Goal: Task Accomplishment & Management: Use online tool/utility

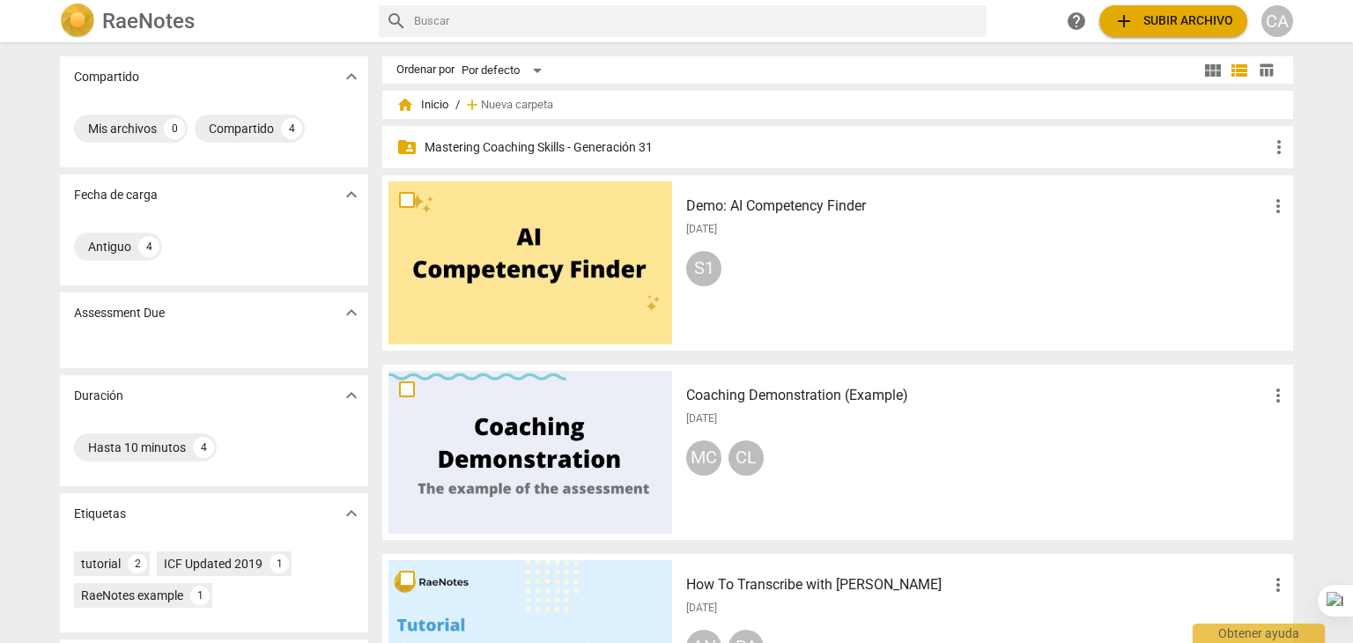
click at [626, 144] on p "Mastering Coaching Skills - Generación 31" at bounding box center [847, 147] width 844 height 18
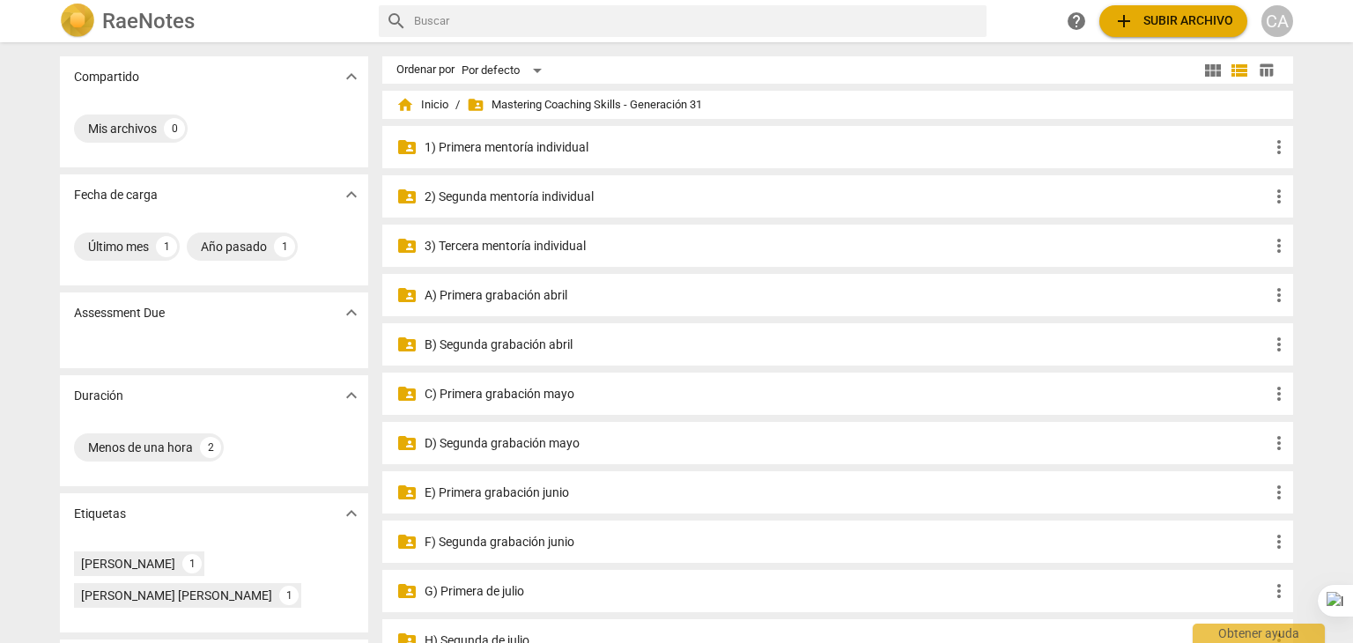
click at [469, 596] on p "G) Primera de julio" at bounding box center [847, 591] width 844 height 18
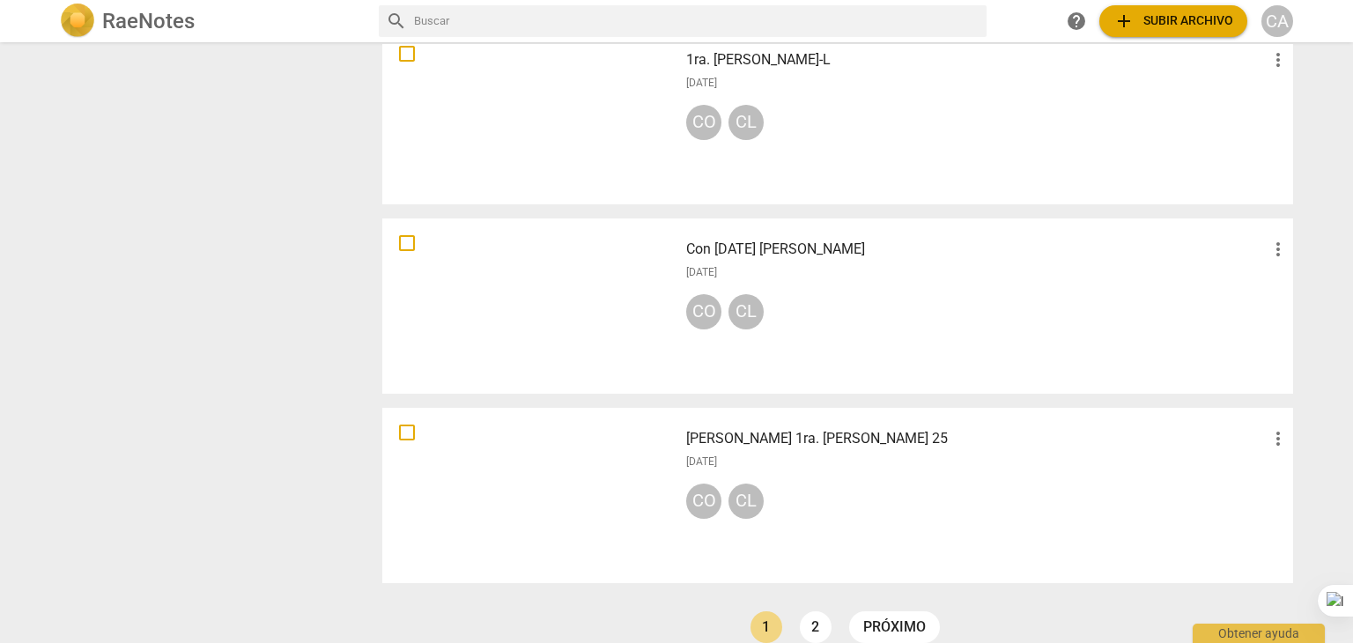
scroll to position [1256, 0]
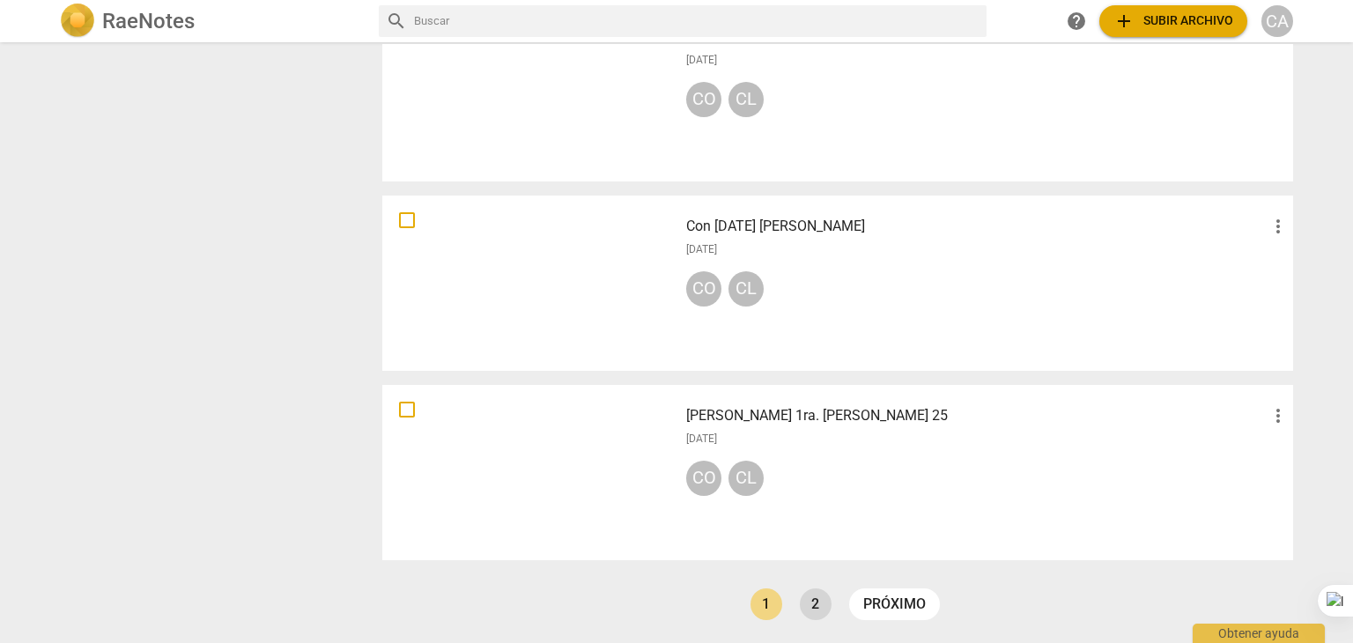
click at [808, 593] on link "2" at bounding box center [816, 604] width 32 height 32
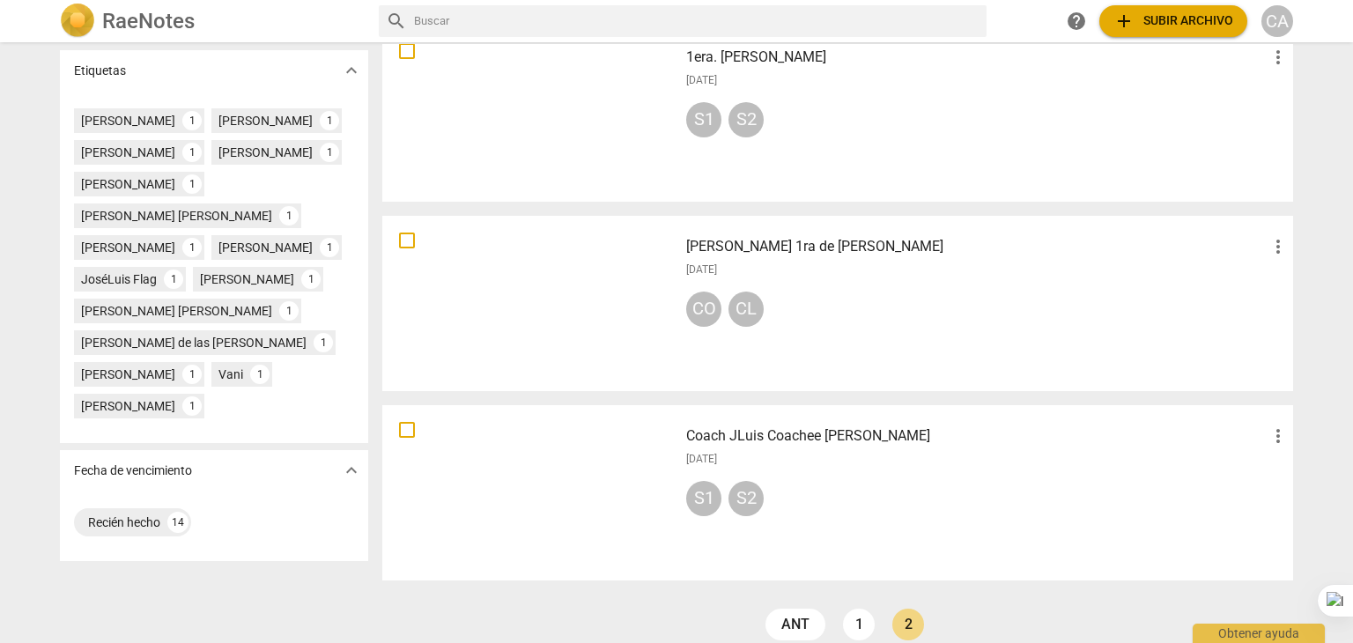
scroll to position [499, 0]
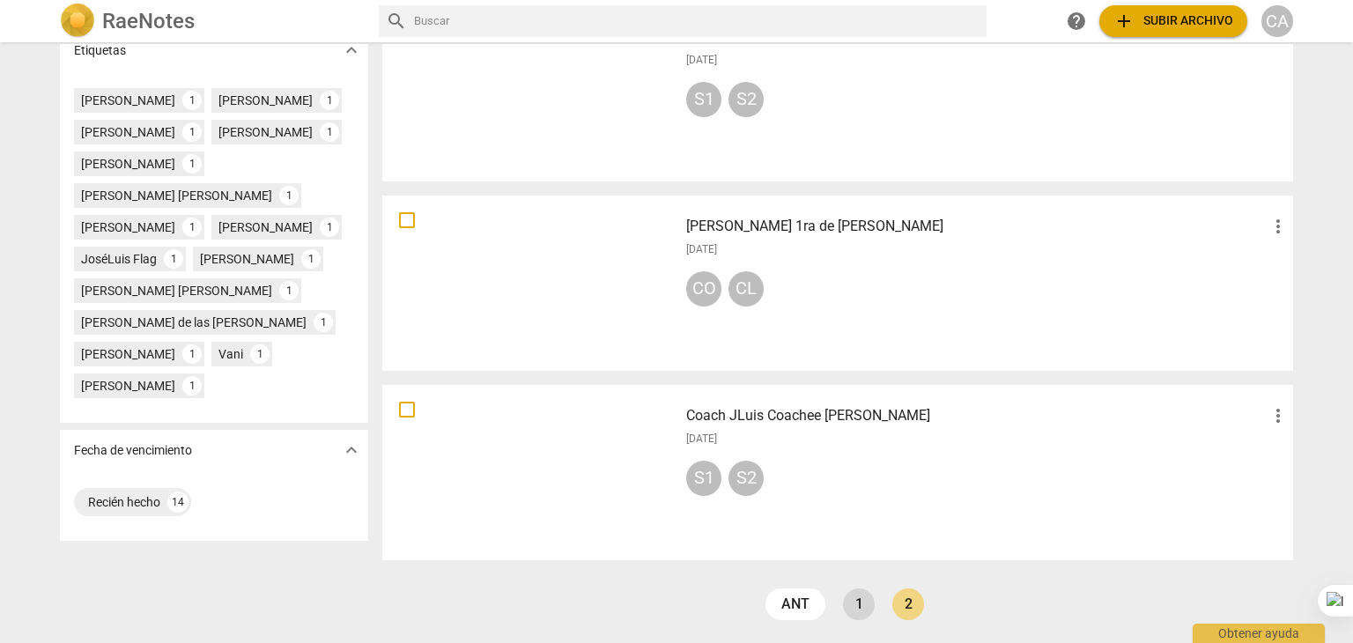
click at [847, 603] on link "1" at bounding box center [859, 604] width 32 height 32
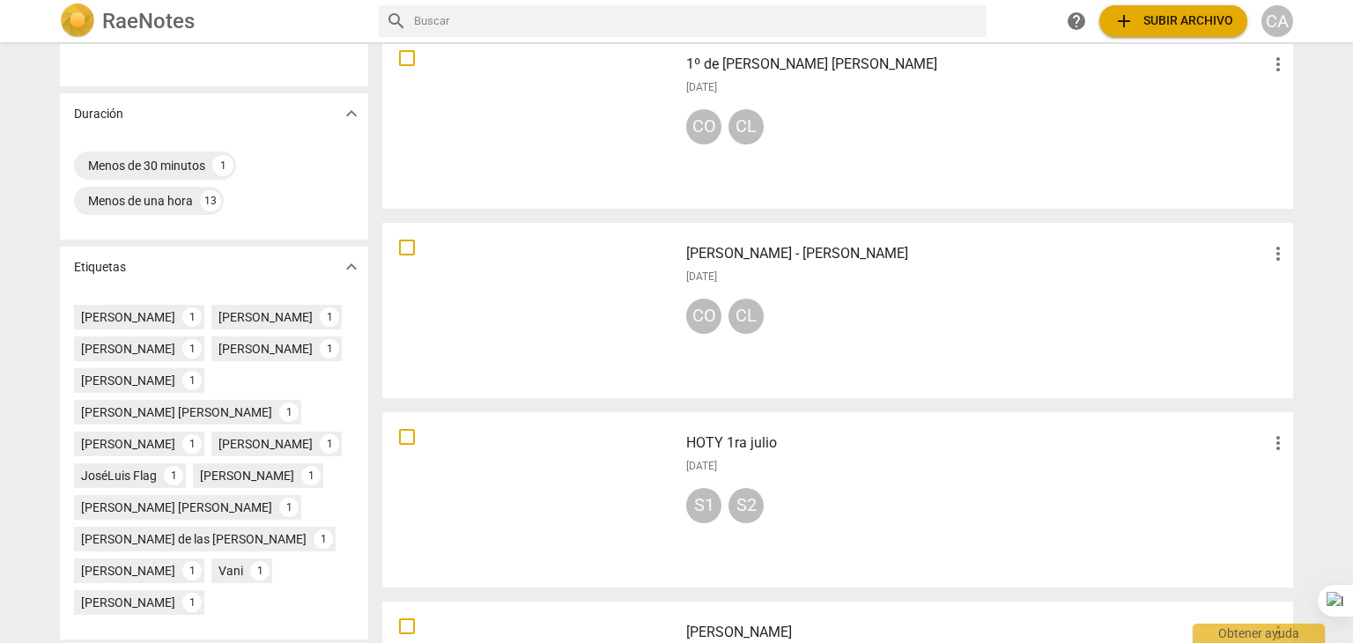
scroll to position [317, 0]
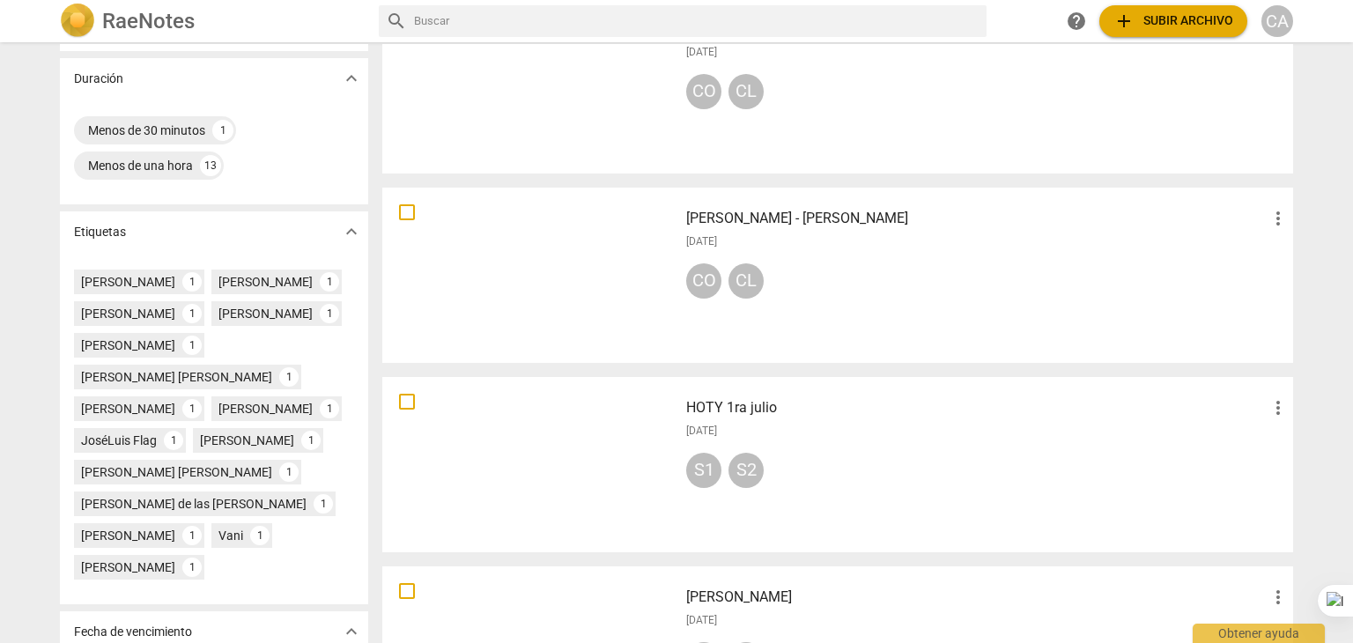
click at [599, 283] on div at bounding box center [530, 275] width 284 height 163
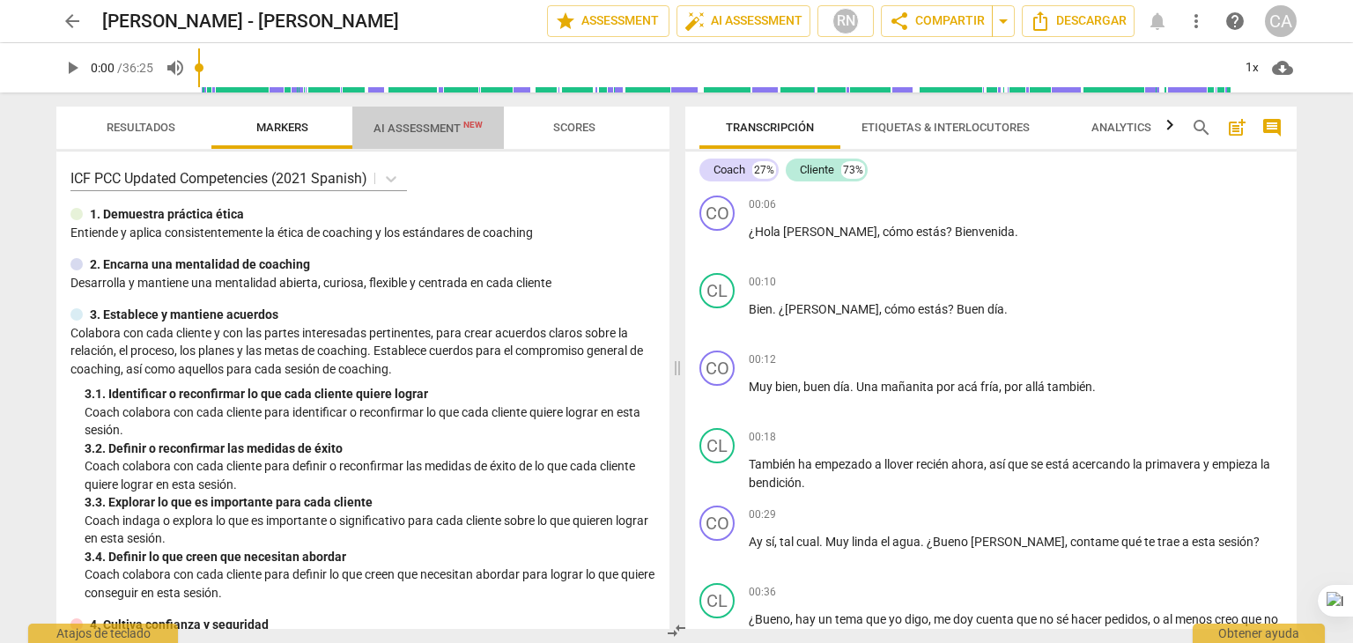
click at [437, 127] on span "AI Assessment New" at bounding box center [427, 128] width 109 height 13
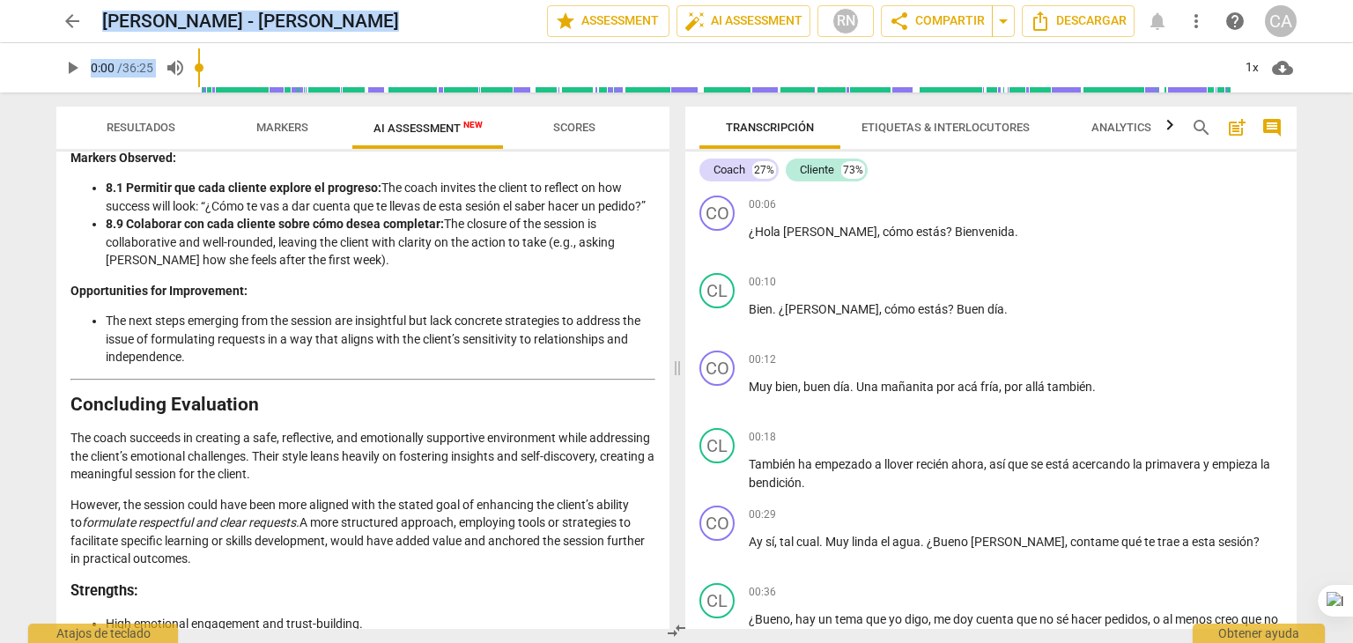
scroll to position [3012, 0]
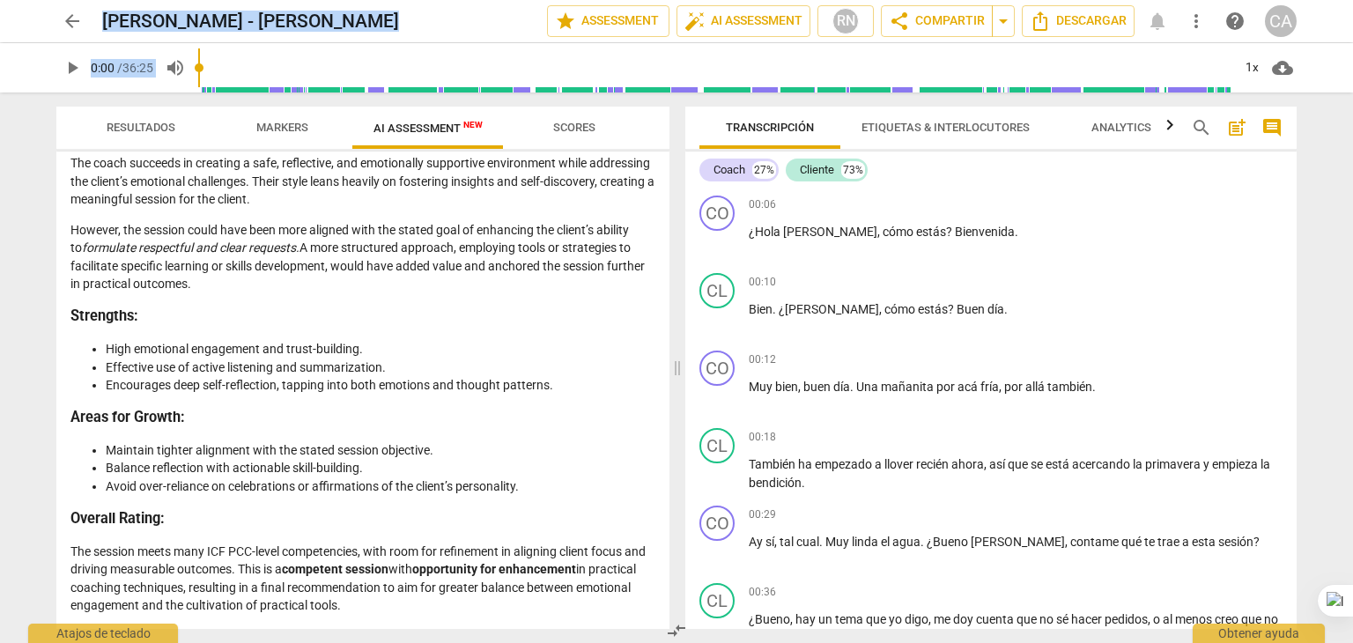
drag, startPoint x: 74, startPoint y: 270, endPoint x: 439, endPoint y: 617, distance: 503.4
click at [439, 617] on div "Disclaimer: AI can make mistakes. Consult a qualified mentor coach before actin…" at bounding box center [362, 389] width 613 height 477
copy div "Loremips do sit Ametcon Adi elitsed doeiusmodtem i utlab etd magnaali enimadmin…"
click at [72, 22] on span "arrow_back" at bounding box center [72, 21] width 21 height 21
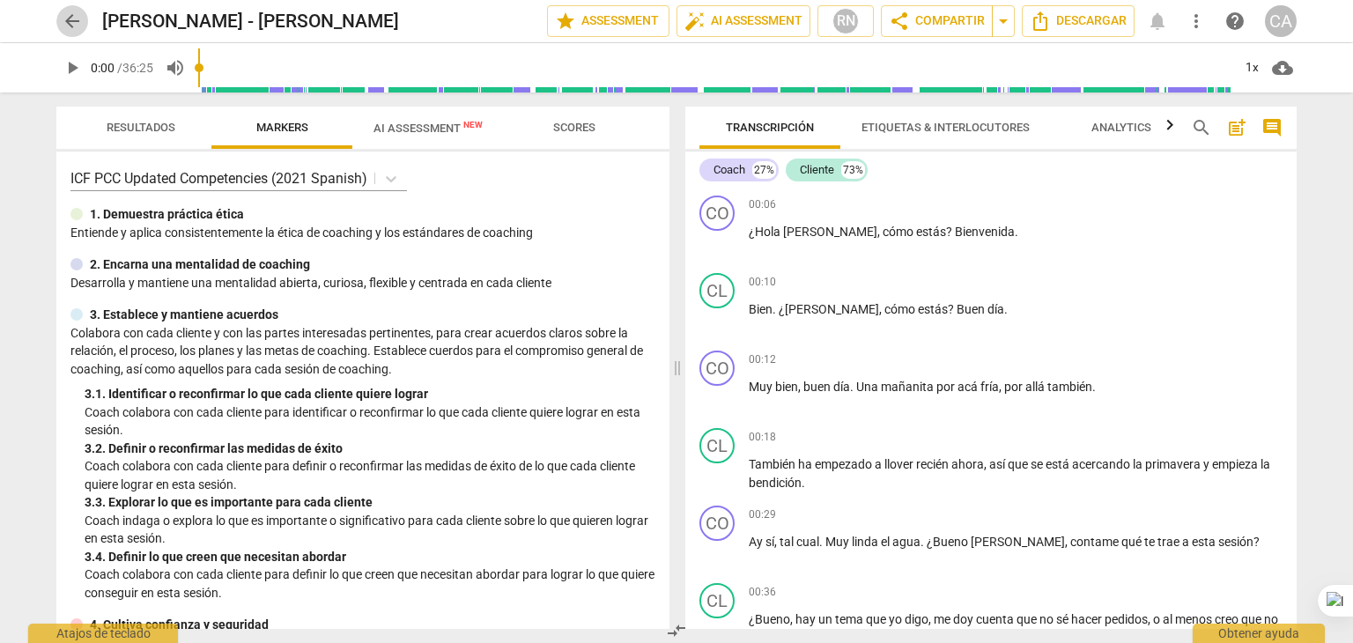
click at [74, 28] on span "arrow_back" at bounding box center [72, 21] width 21 height 21
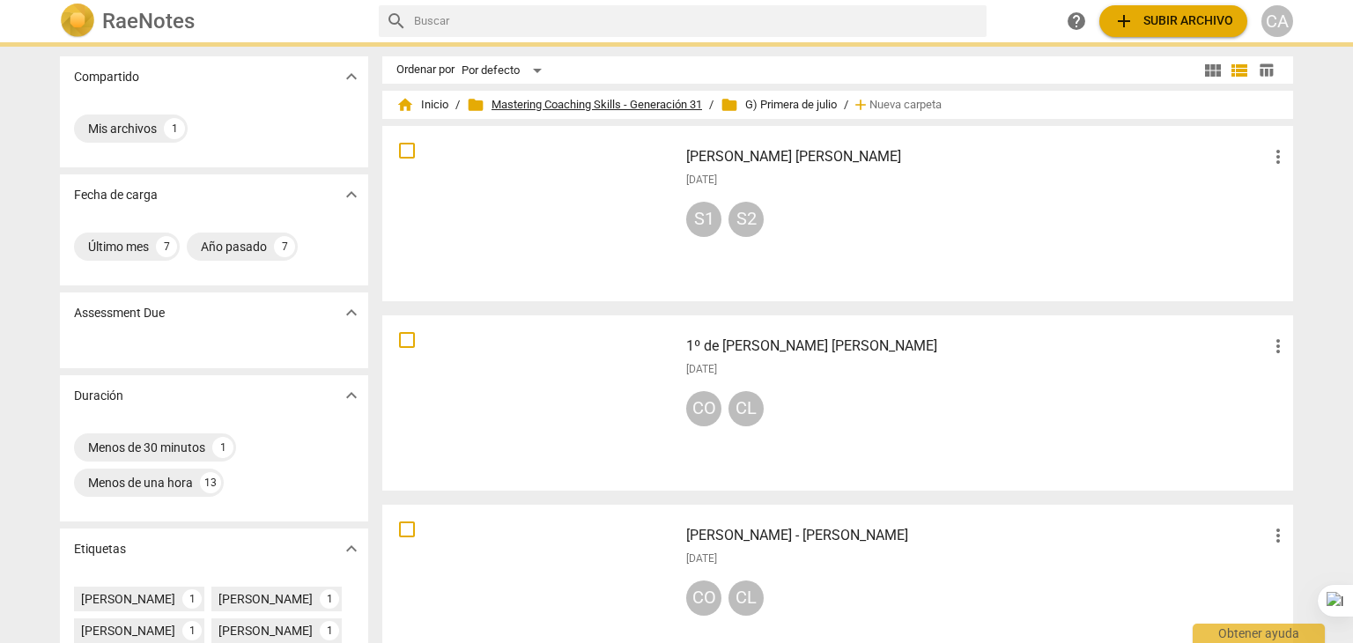
click at [643, 111] on span "folder Mastering Coaching Skills - Generación 31" at bounding box center [584, 105] width 235 height 18
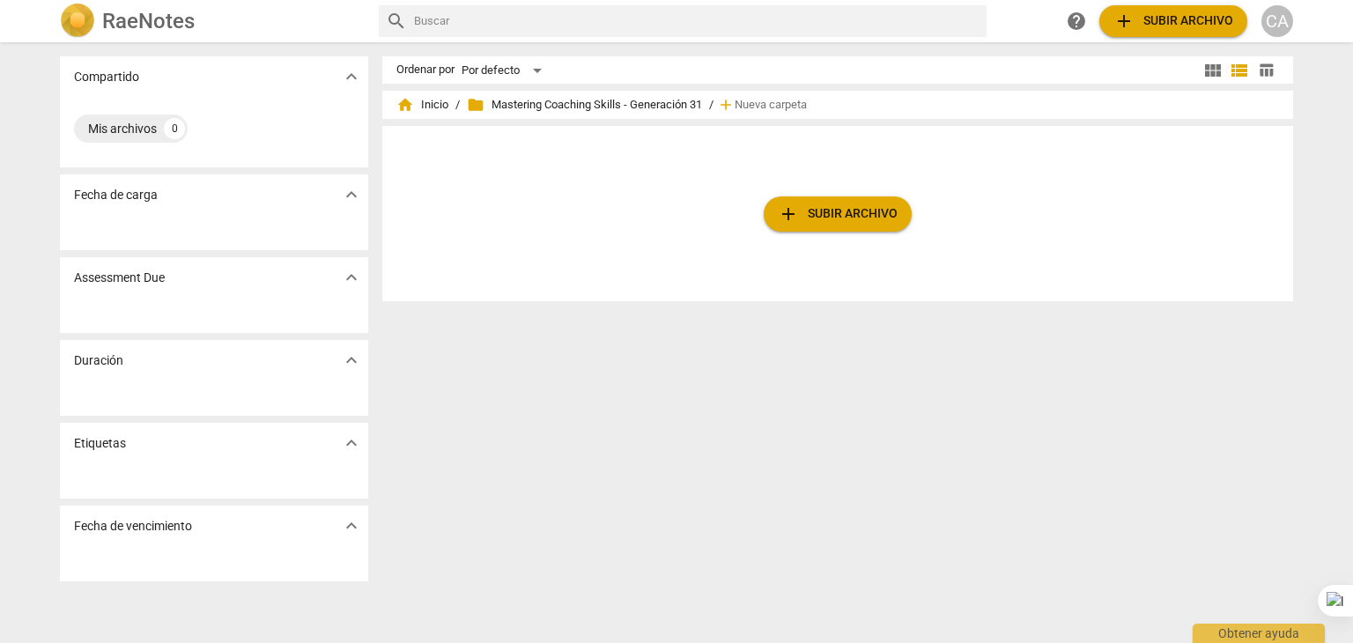
click at [639, 107] on span "folder Mastering Coaching Skills - Generación 31" at bounding box center [584, 105] width 235 height 18
click at [602, 101] on span "folder Mastering Coaching Skills - Generación 31" at bounding box center [584, 105] width 235 height 18
click at [433, 103] on span "home Inicio" at bounding box center [422, 105] width 52 height 18
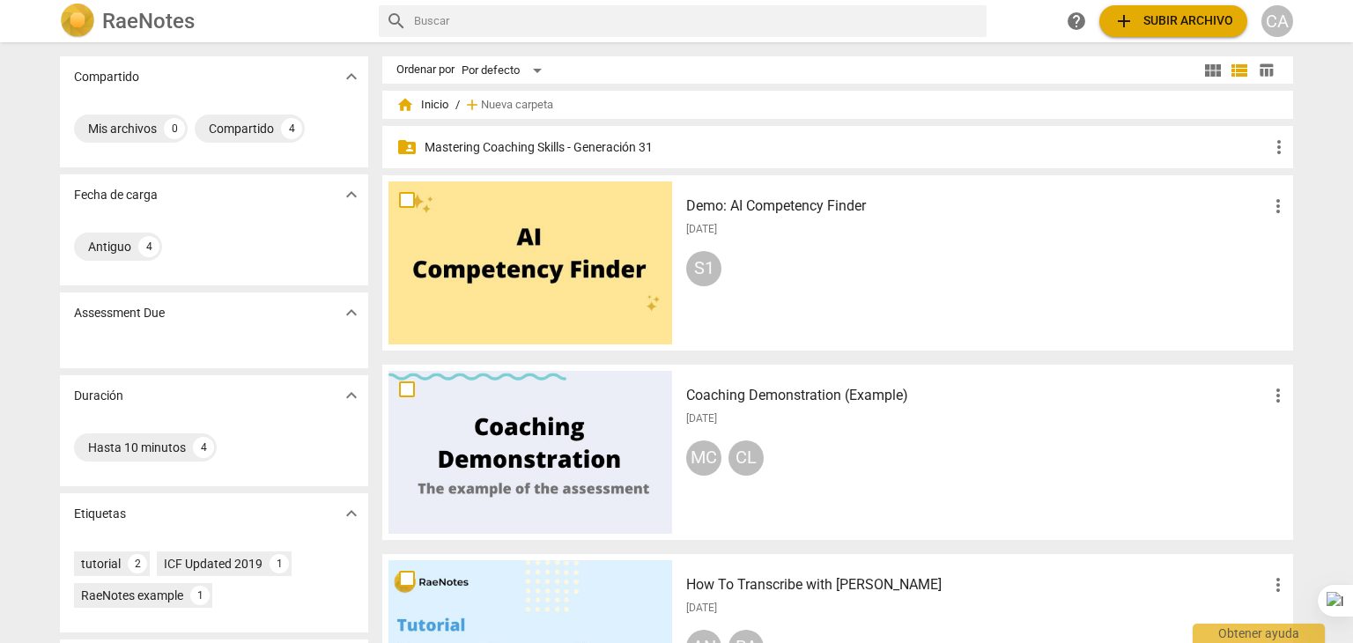
click at [591, 144] on p "Mastering Coaching Skills - Generación 31" at bounding box center [847, 147] width 844 height 18
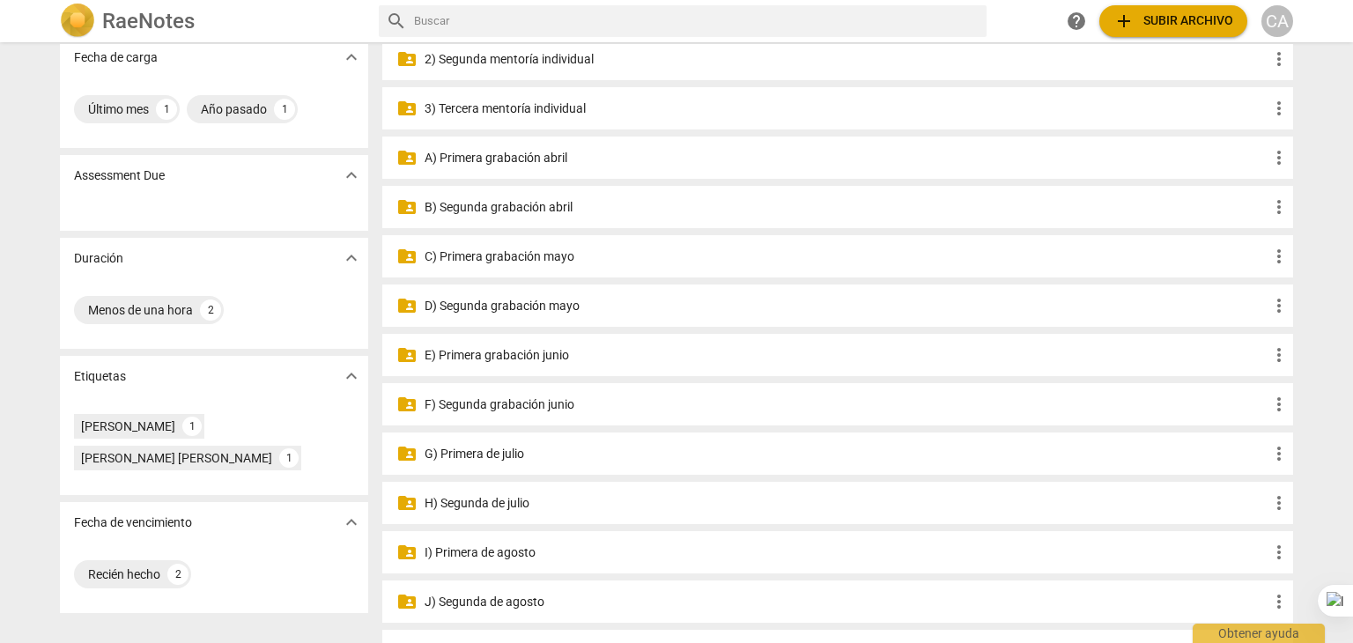
scroll to position [141, 0]
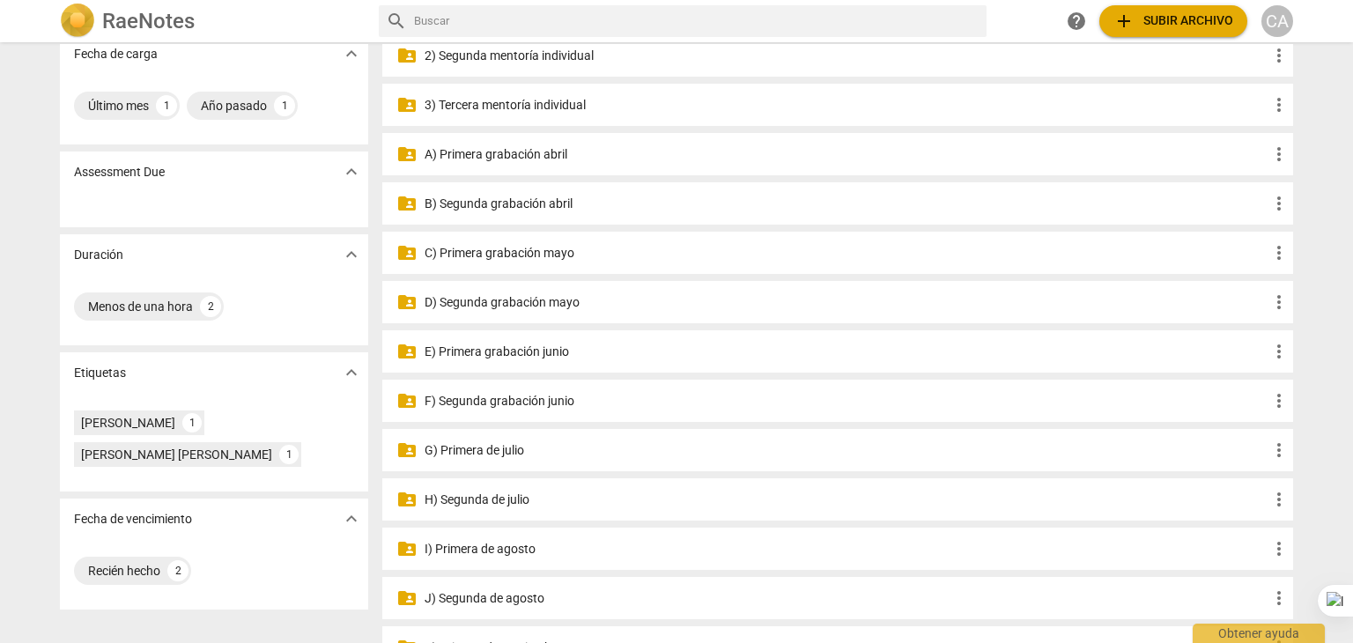
click at [516, 505] on p "H) Segunda de julio" at bounding box center [847, 500] width 844 height 18
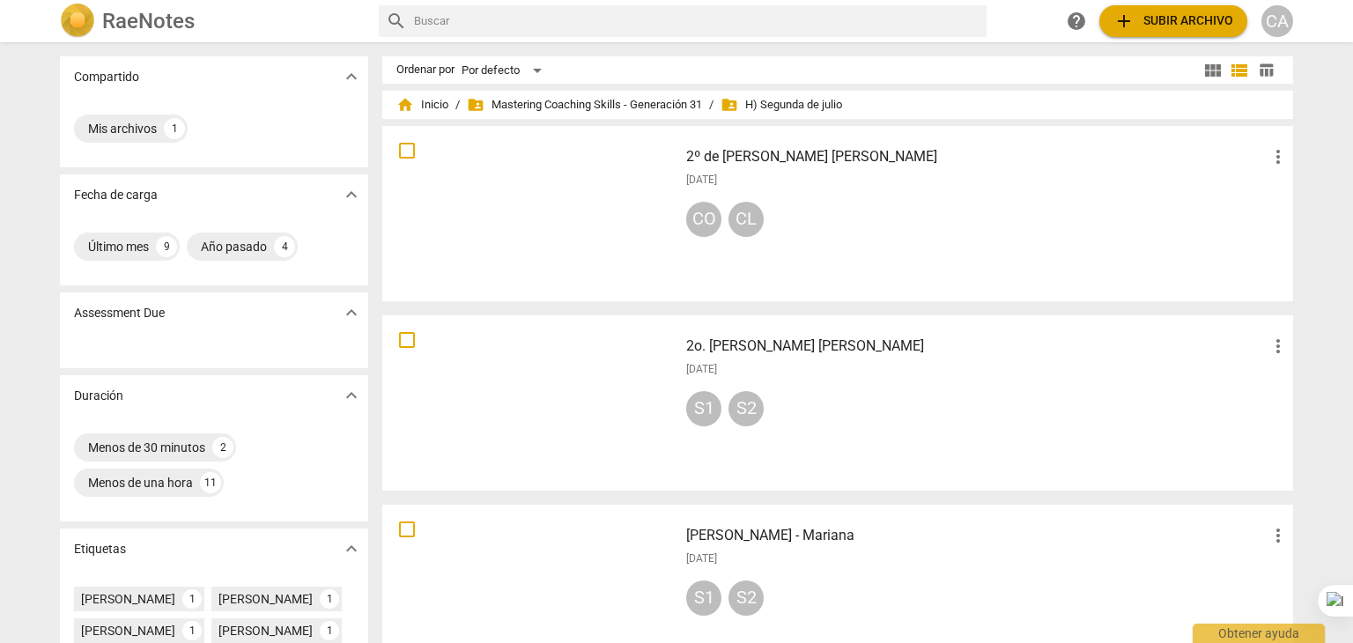
click at [552, 578] on div at bounding box center [530, 592] width 284 height 163
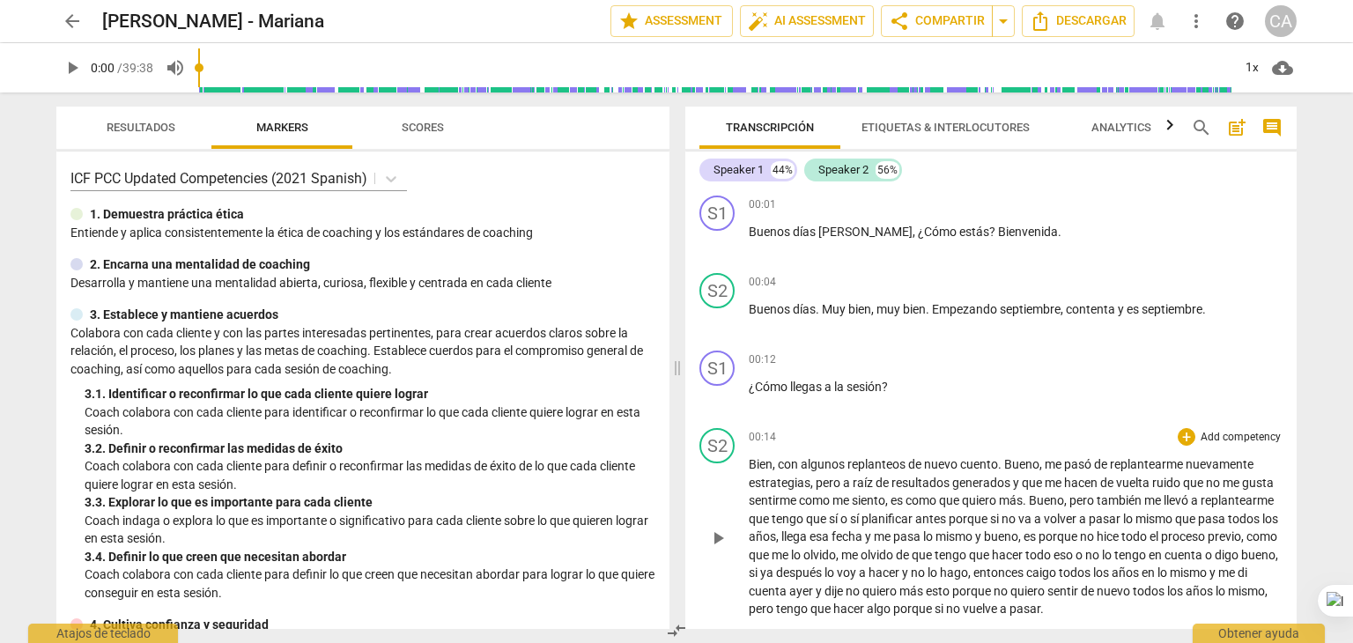
click at [806, 518] on span "tengo" at bounding box center [789, 519] width 34 height 14
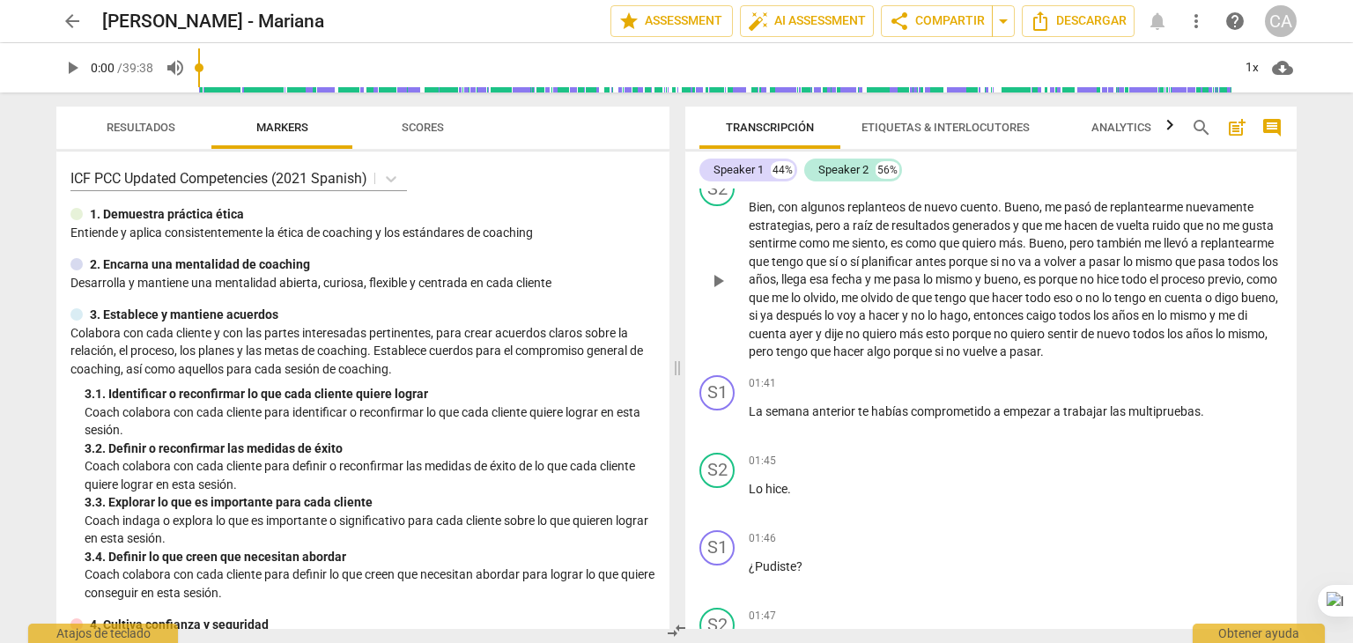
click at [866, 518] on div "S2 play_arrow pause 01:45 + Add competency keyboard_arrow_right Lo [PERSON_NAME…" at bounding box center [990, 485] width 611 height 78
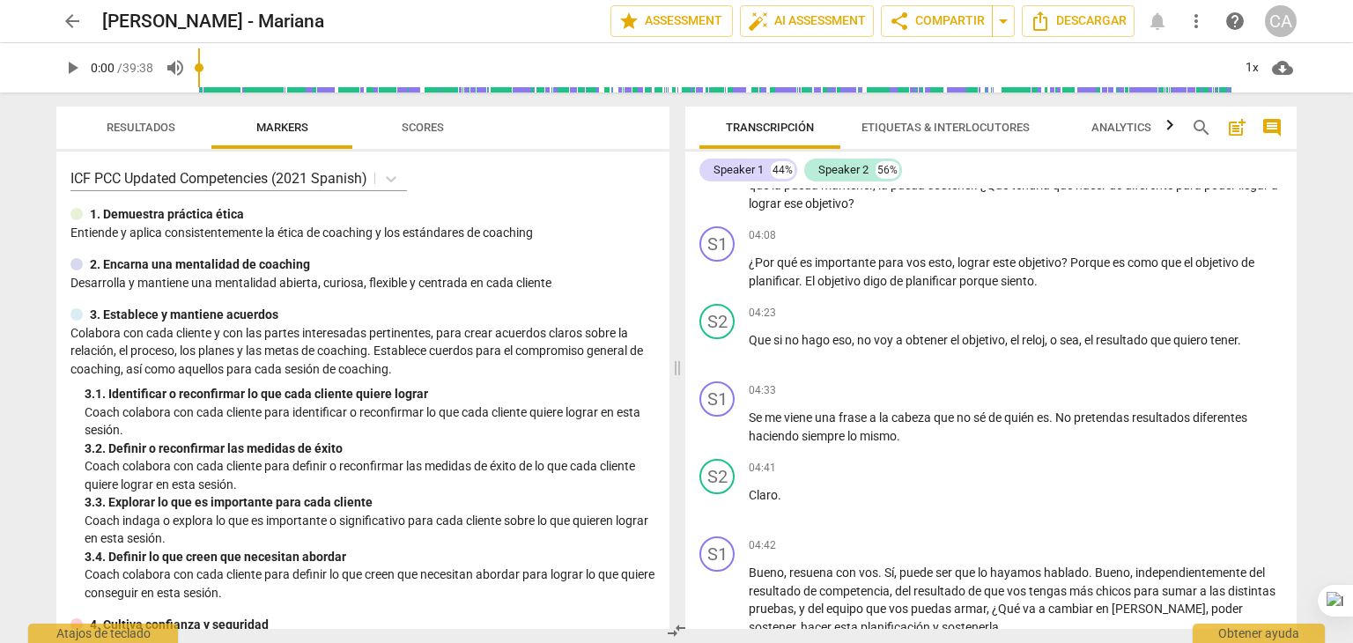
scroll to position [1138, 0]
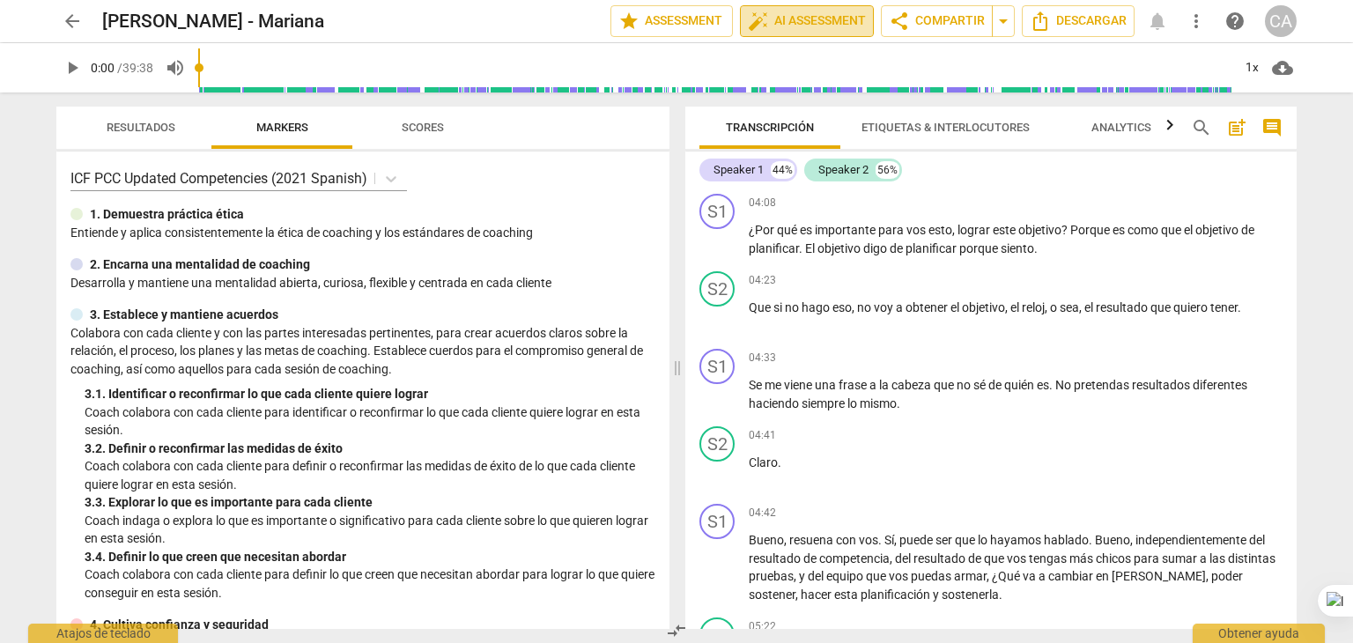
click at [803, 18] on span "auto_fix_high AI Assessment" at bounding box center [807, 21] width 118 height 21
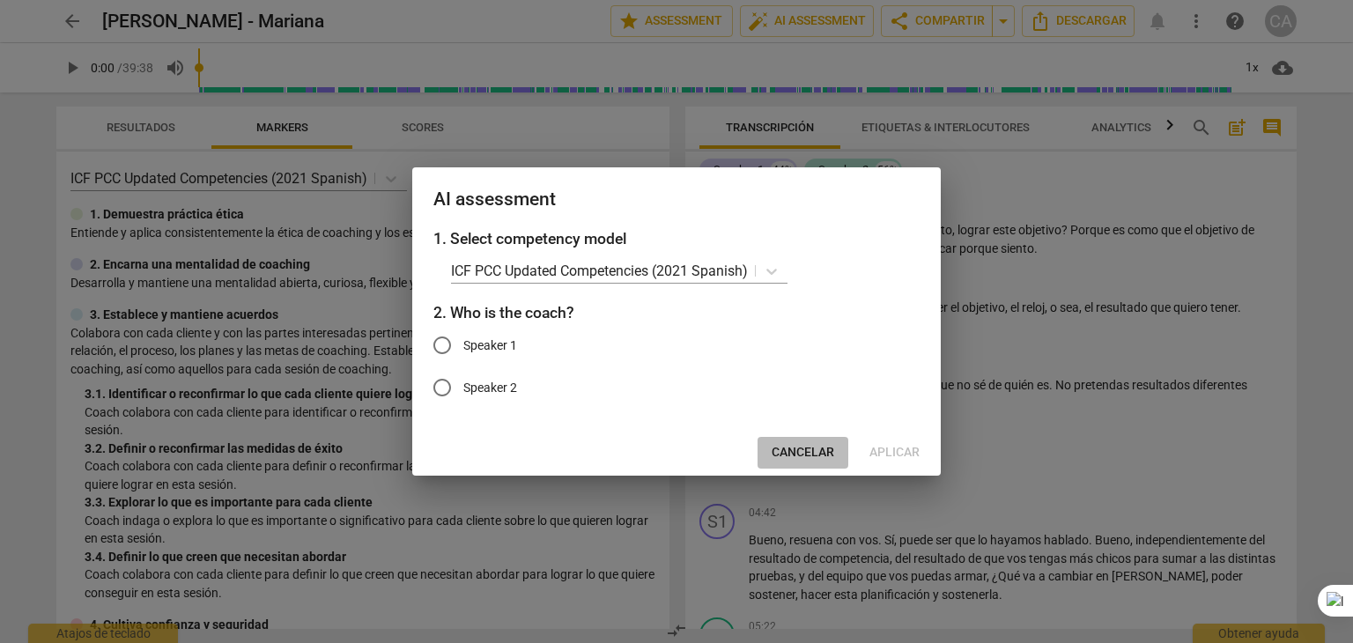
click at [813, 444] on span "Cancelar" at bounding box center [803, 453] width 63 height 18
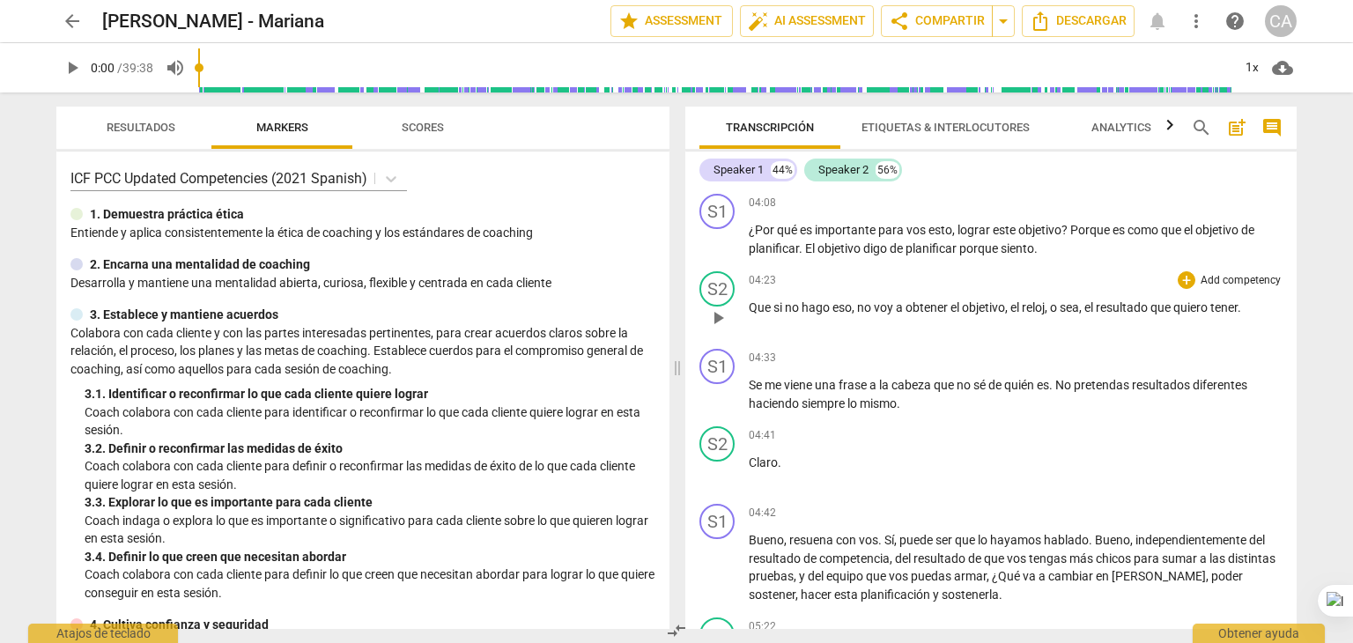
drag, startPoint x: 1289, startPoint y: 231, endPoint x: 1289, endPoint y: 266, distance: 35.2
click at [1289, 266] on div "S1 play_arrow pause 00:01 + Add competency keyboard_arrow_right Buenos [PERSON_…" at bounding box center [990, 408] width 611 height 440
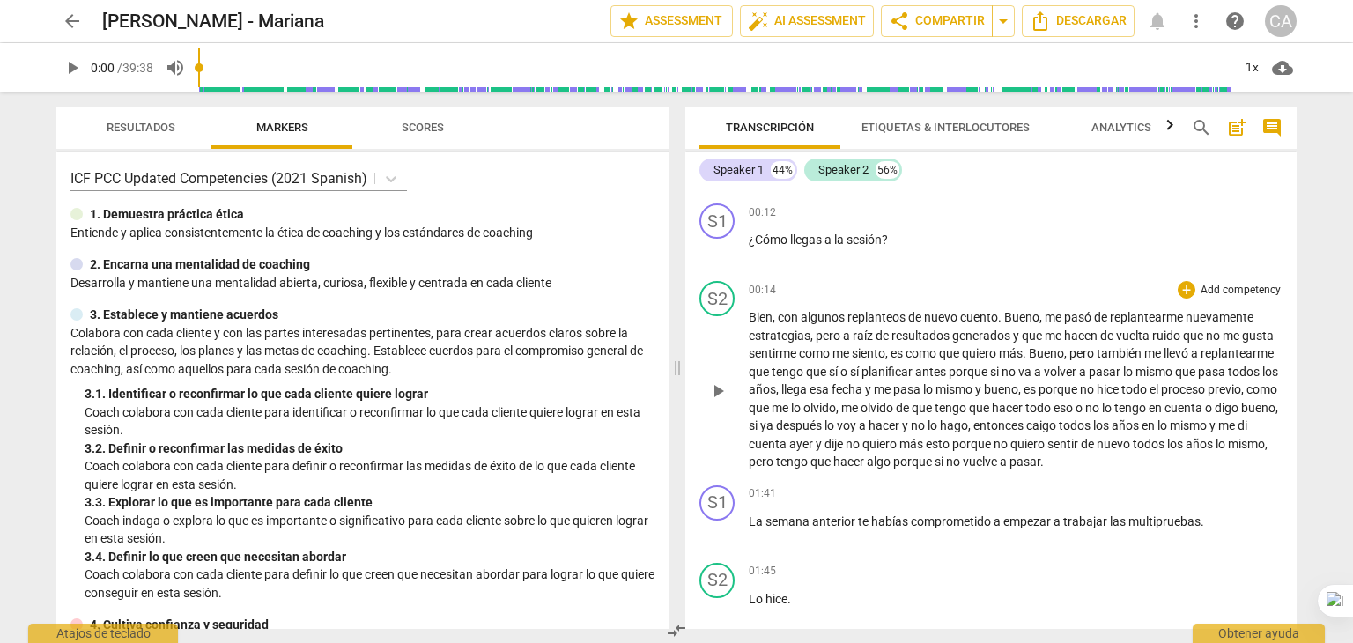
scroll to position [0, 0]
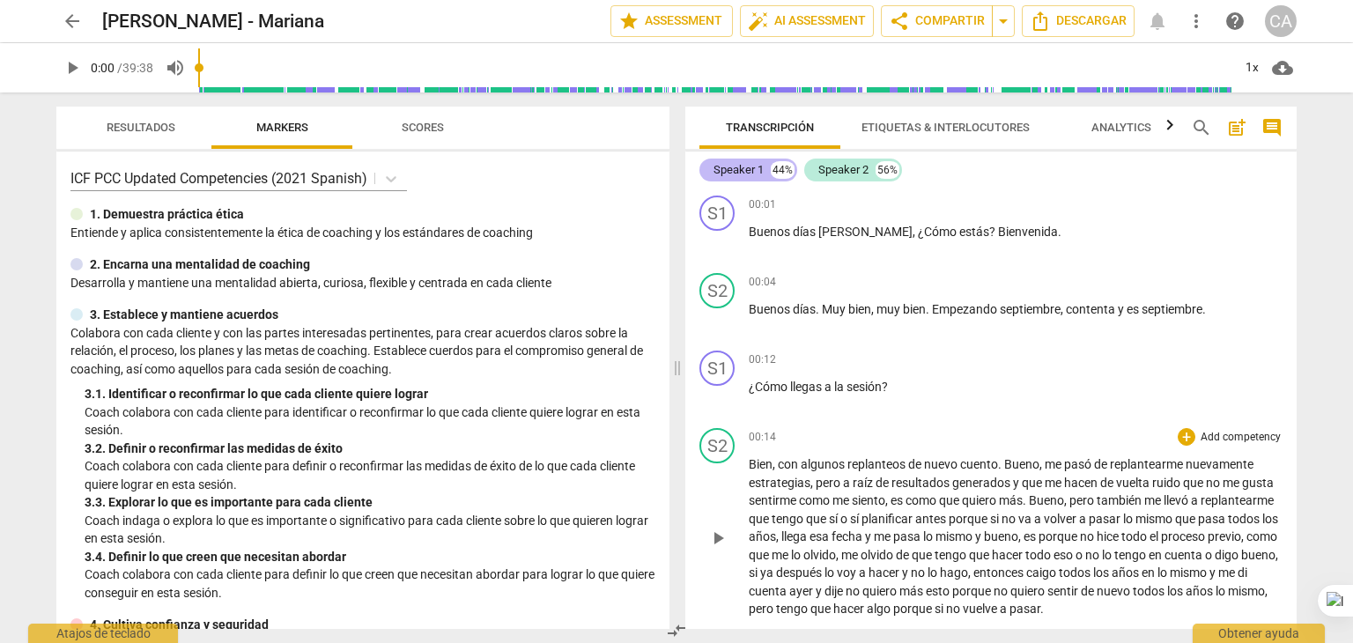
click at [741, 178] on div "Speaker 1" at bounding box center [738, 170] width 50 height 18
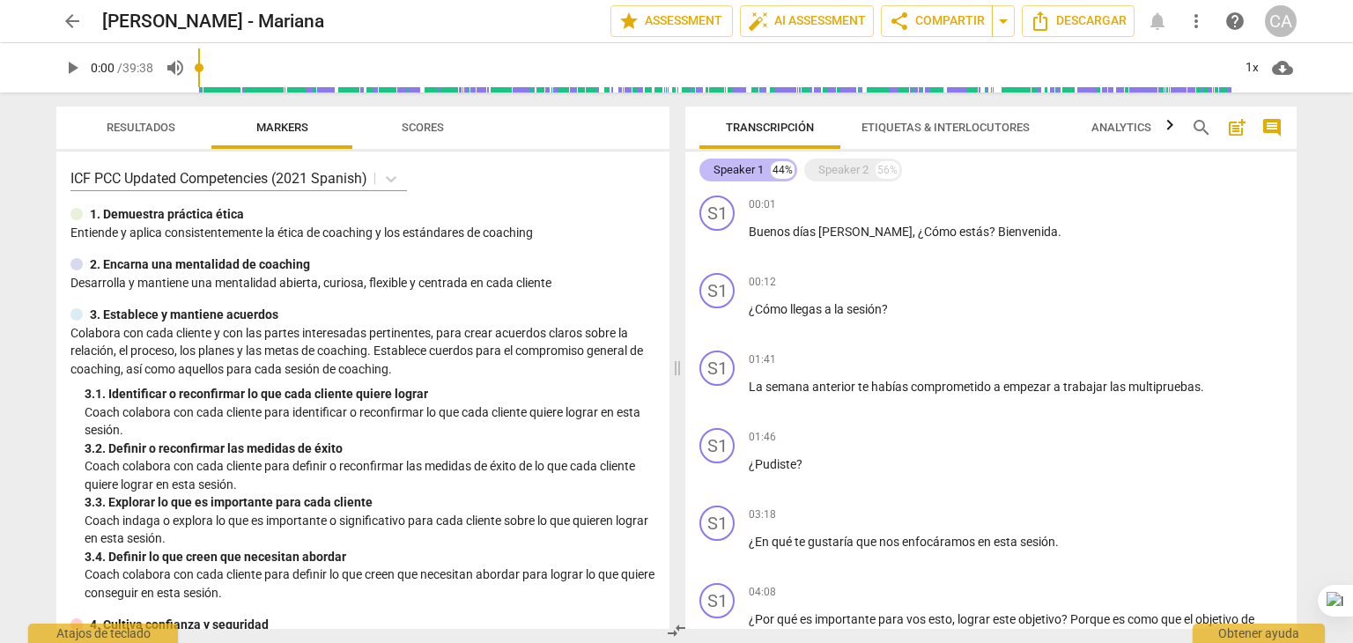
click at [738, 160] on div "Speaker 1 44%" at bounding box center [748, 170] width 98 height 23
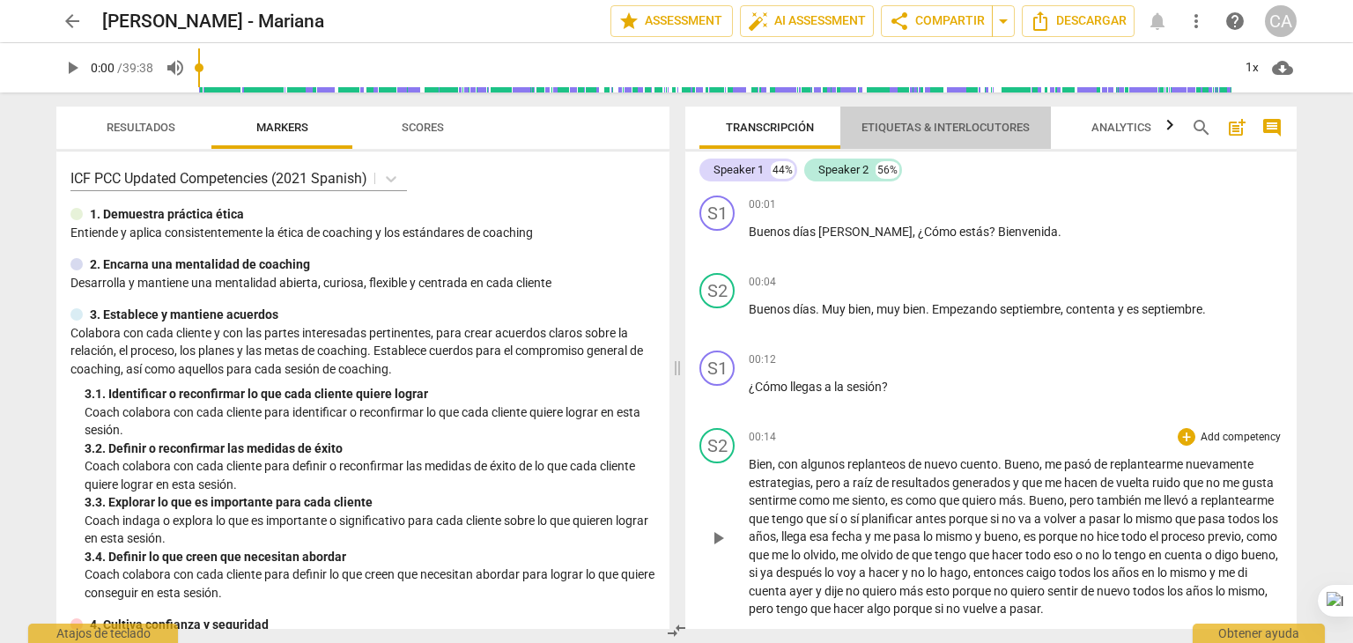
click at [937, 129] on span "Etiquetas & Interlocutores" at bounding box center [945, 127] width 168 height 13
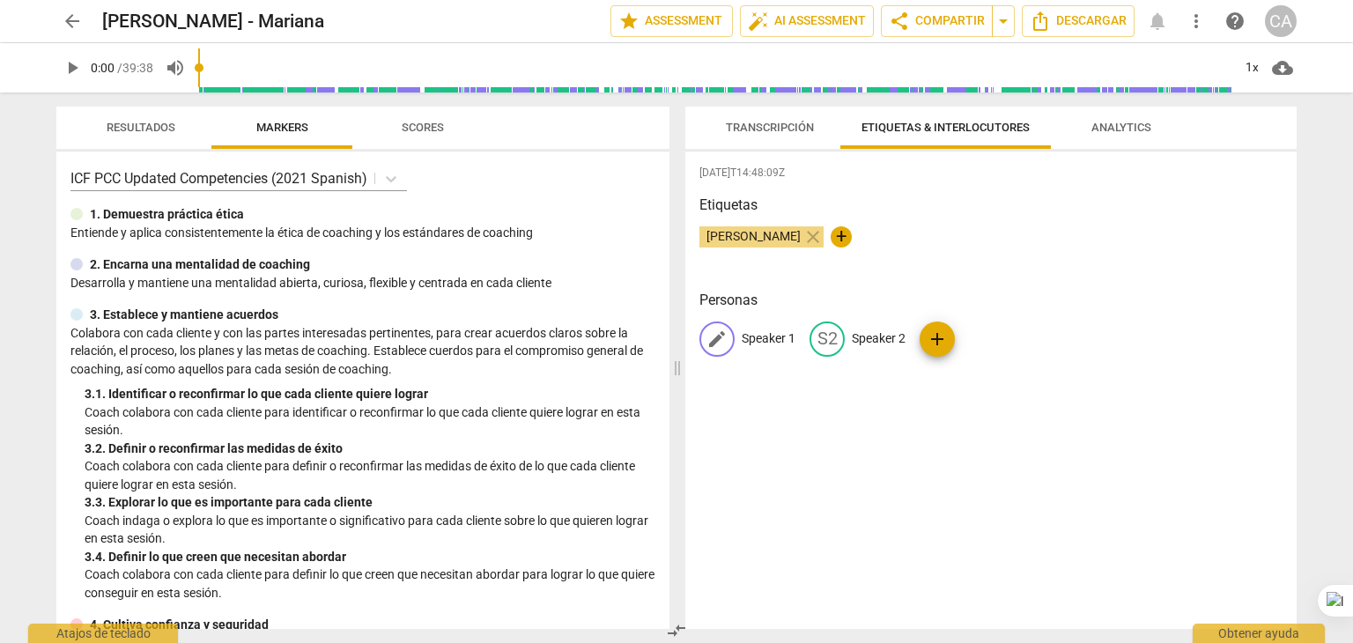
click at [761, 339] on p "Speaker 1" at bounding box center [769, 338] width 54 height 18
type input "Coach"
click at [1003, 357] on div "edit Coach delete S2 Speaker 2 add" at bounding box center [990, 345] width 583 height 49
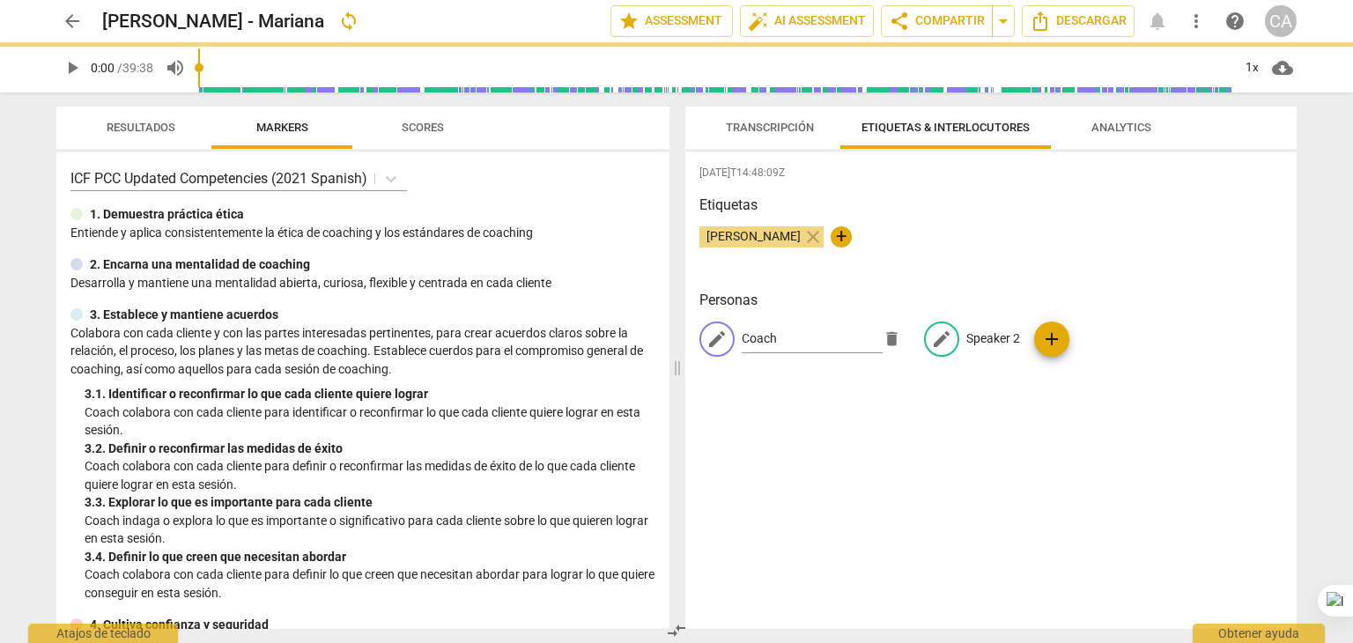
click at [1001, 329] on div "edit Coach delete edit Speaker 2 add" at bounding box center [990, 345] width 583 height 49
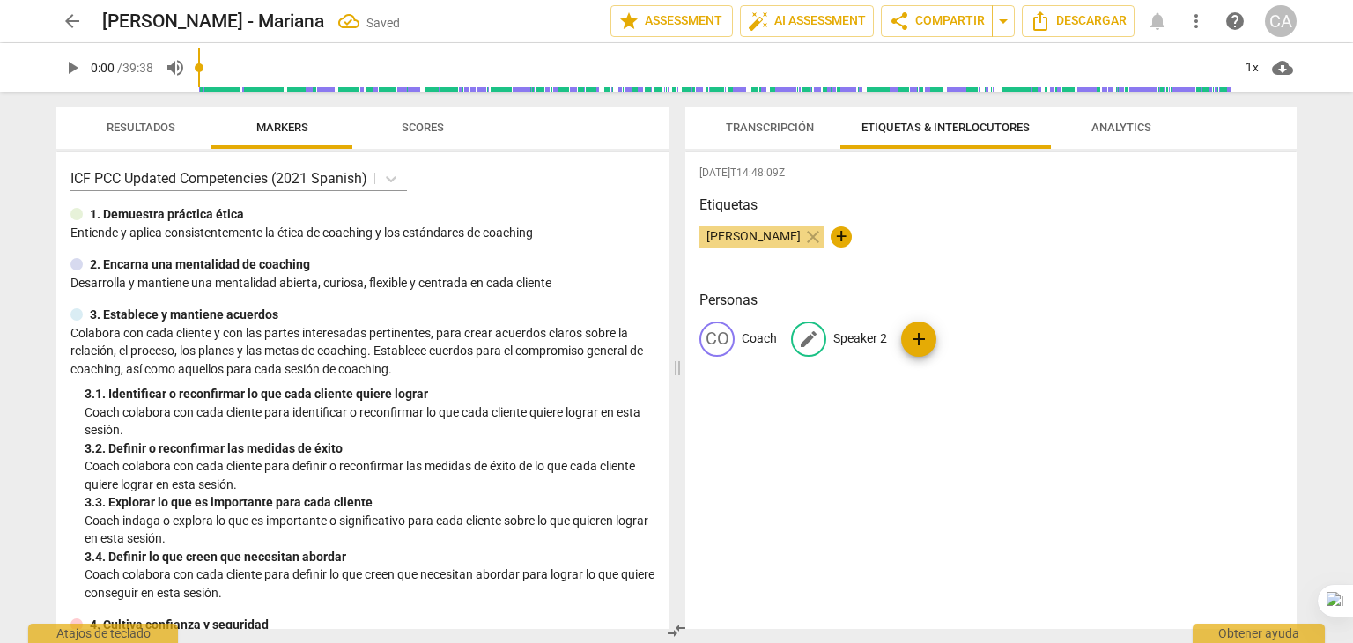
click at [838, 343] on p "Speaker 2" at bounding box center [860, 338] width 54 height 18
type input "Cliente"
click at [945, 435] on div "[DATE]T14:48:09Z Etiquetas [PERSON_NAME] close + Personas CO Coach edit Cliente…" at bounding box center [990, 389] width 611 height 477
click at [754, 130] on span "Transcripción" at bounding box center [770, 127] width 88 height 13
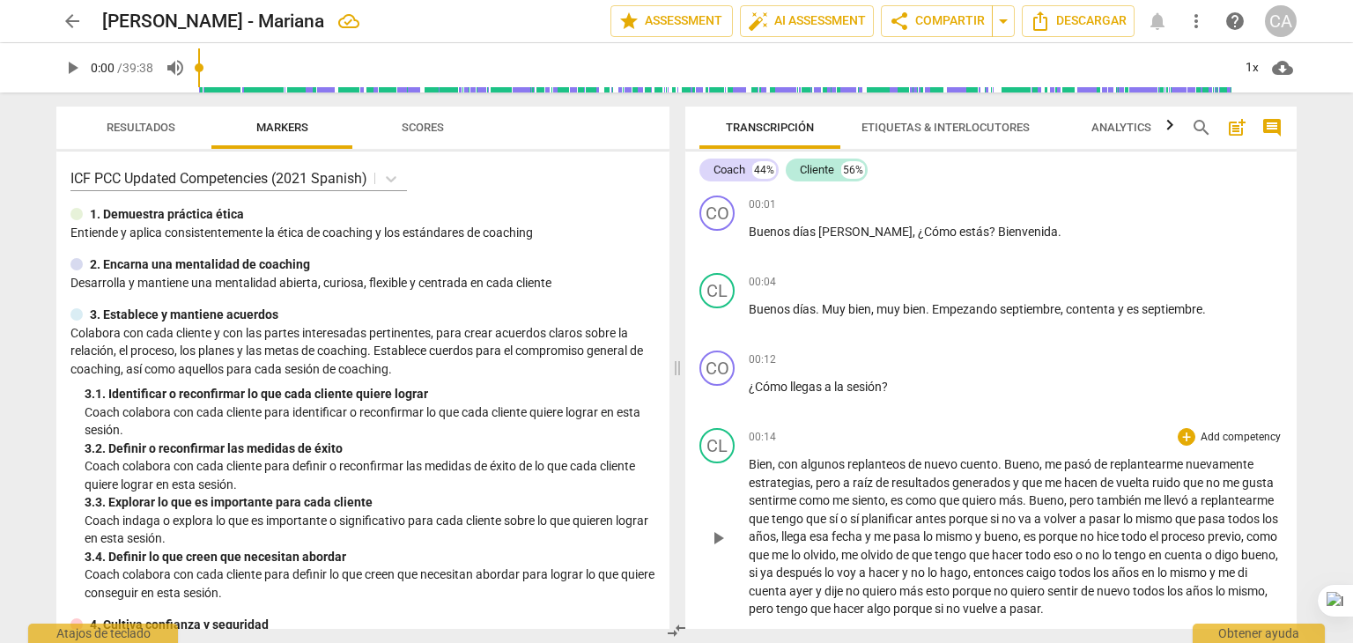
click at [846, 506] on p "Bien , con algunos replanteos de nuevo cuento . [PERSON_NAME] , me pasó de repl…" at bounding box center [1016, 536] width 534 height 163
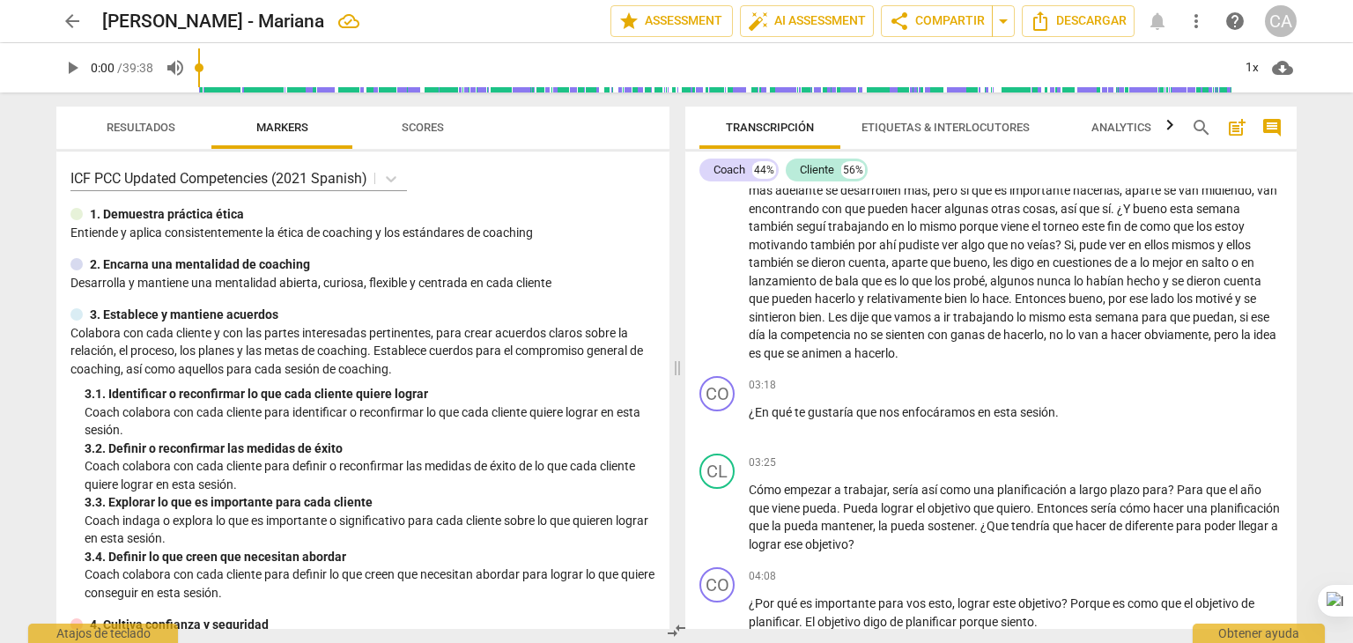
scroll to position [1032, 0]
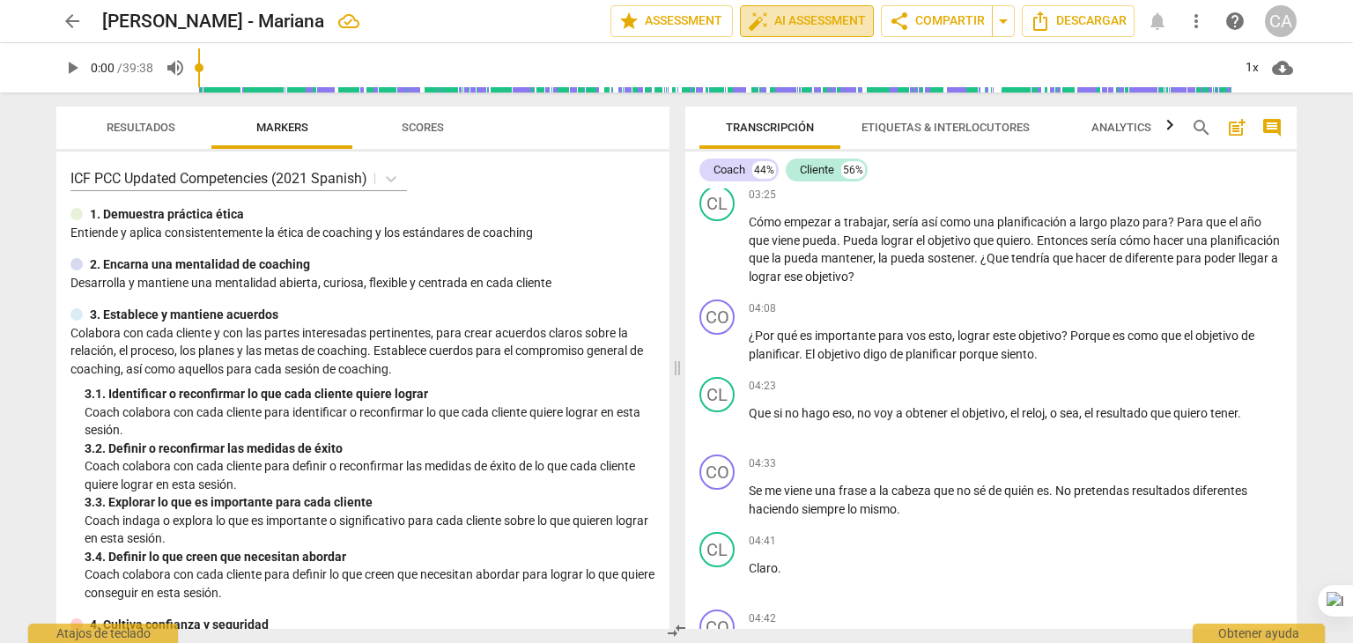
click at [799, 17] on span "auto_fix_high AI Assessment" at bounding box center [807, 21] width 118 height 21
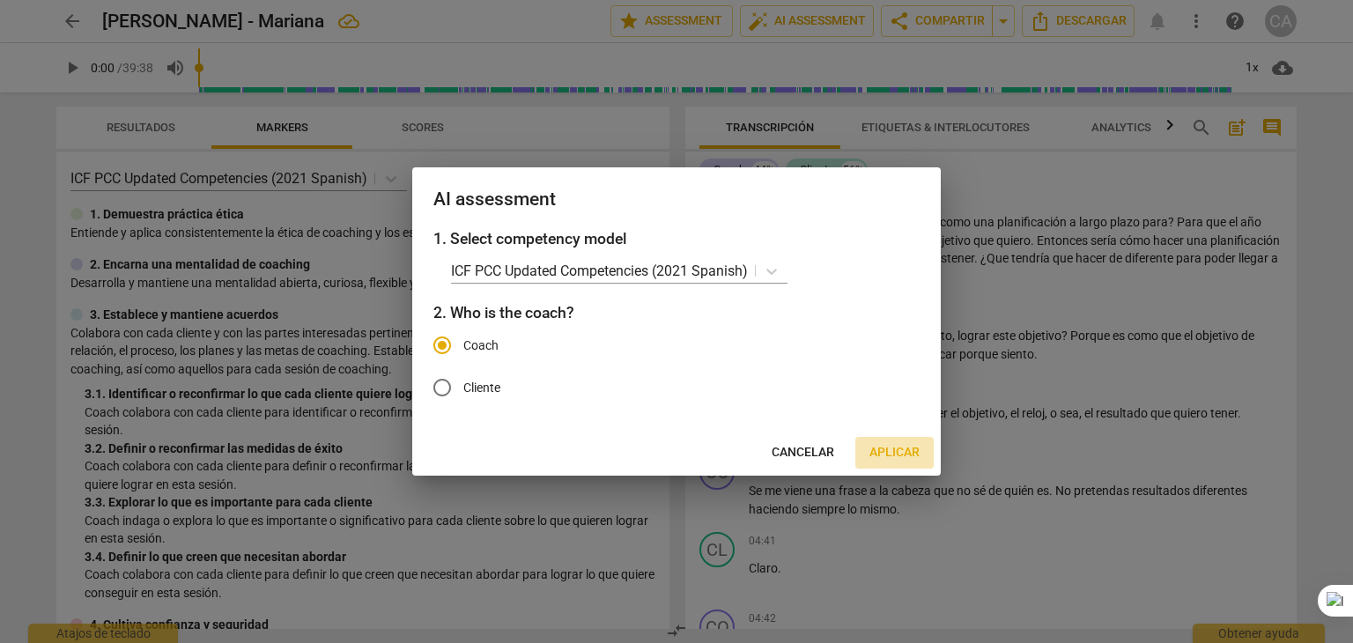
click at [895, 453] on span "Aplicar" at bounding box center [894, 453] width 50 height 18
